Goal: Task Accomplishment & Management: Complete application form

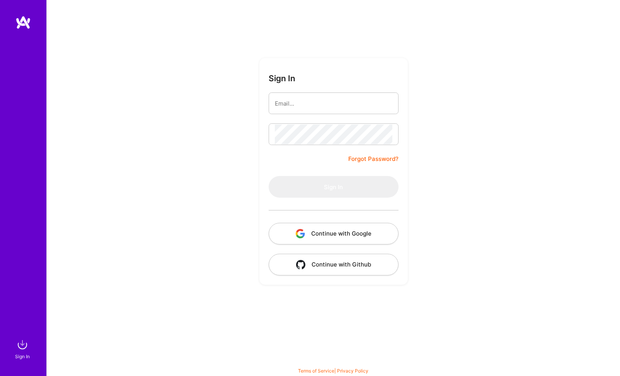
click at [364, 231] on button "Continue with Google" at bounding box center [334, 234] width 130 height 22
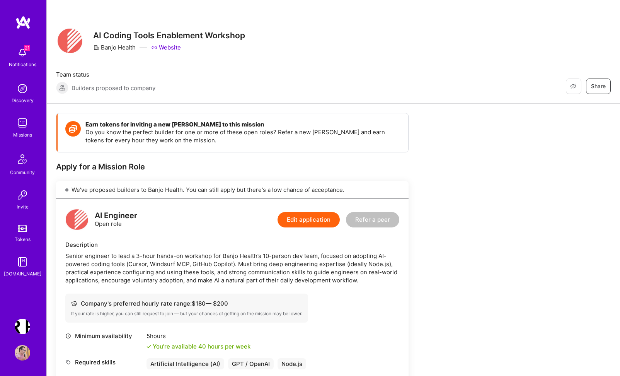
click at [23, 56] on img at bounding box center [22, 52] width 15 height 15
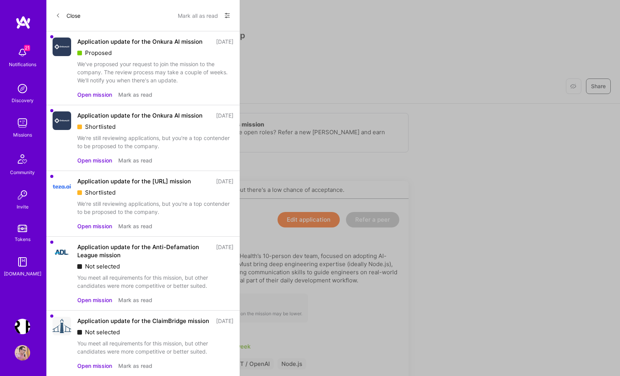
click at [99, 99] on button "Open mission" at bounding box center [94, 94] width 35 height 8
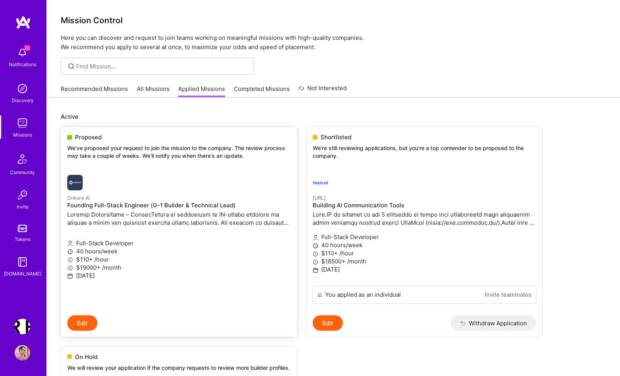
click at [115, 146] on p "We've proposed your request to join the mission to the company. The review proc…" at bounding box center [178, 151] width 223 height 15
click at [125, 152] on p "We've proposed your request to join the mission to the company. The review proc…" at bounding box center [178, 151] width 223 height 15
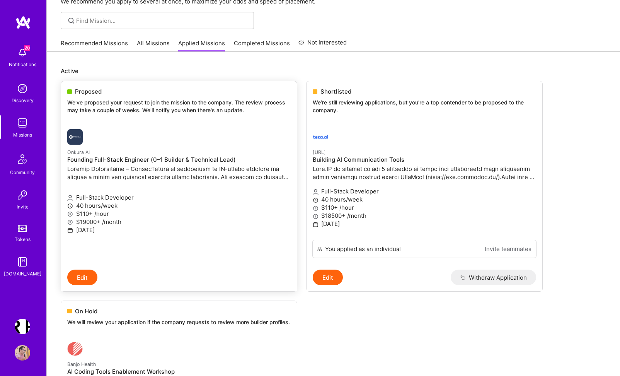
scroll to position [43, 0]
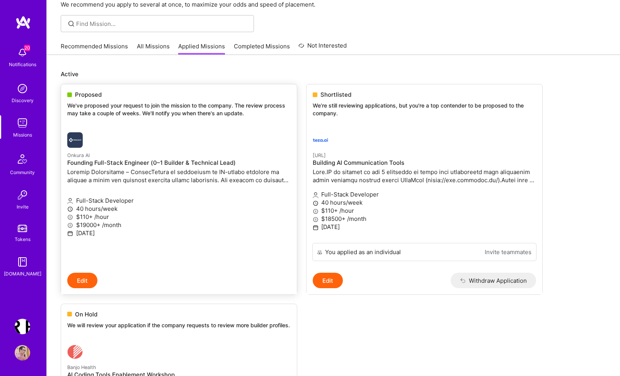
click at [173, 162] on h4 "Founding Full-Stack Engineer (0–1 Builder & Technical Lead)" at bounding box center [178, 162] width 223 height 7
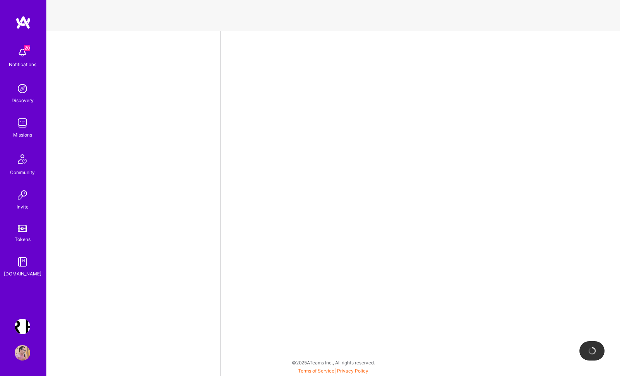
select select "PL"
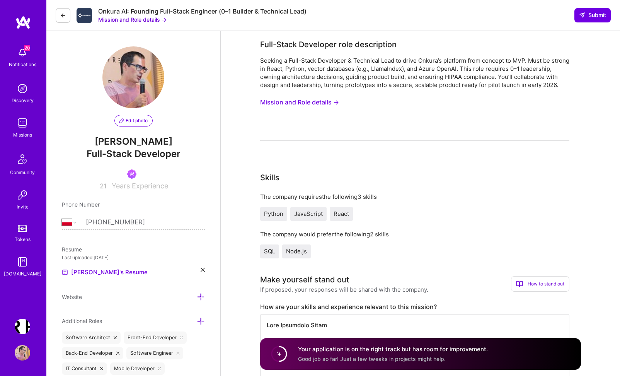
click at [158, 20] on button "Mission and Role details →" at bounding box center [132, 19] width 68 height 8
